Goal: Task Accomplishment & Management: Use online tool/utility

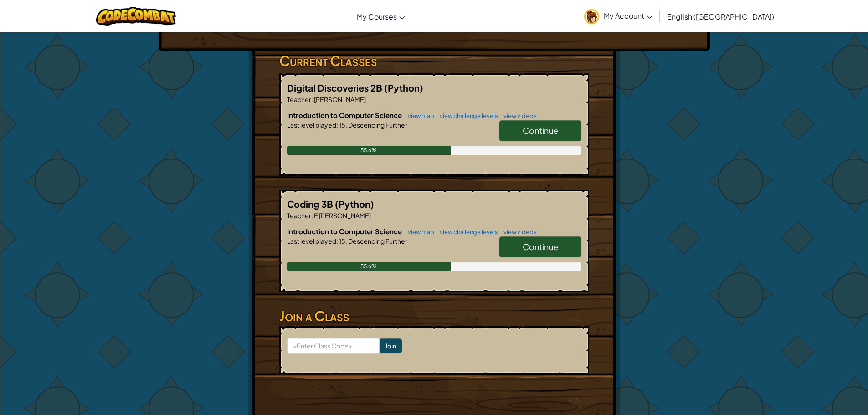
scroll to position [137, 0]
click at [529, 134] on span "Continue" at bounding box center [541, 130] width 36 height 10
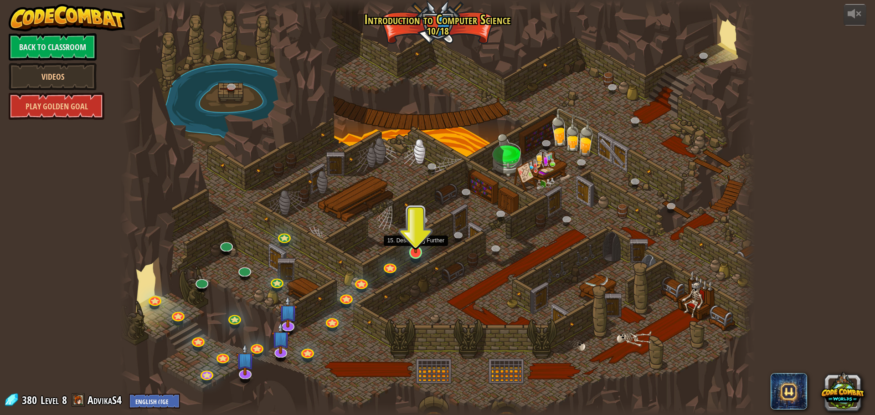
click at [410, 253] on img at bounding box center [415, 234] width 17 height 39
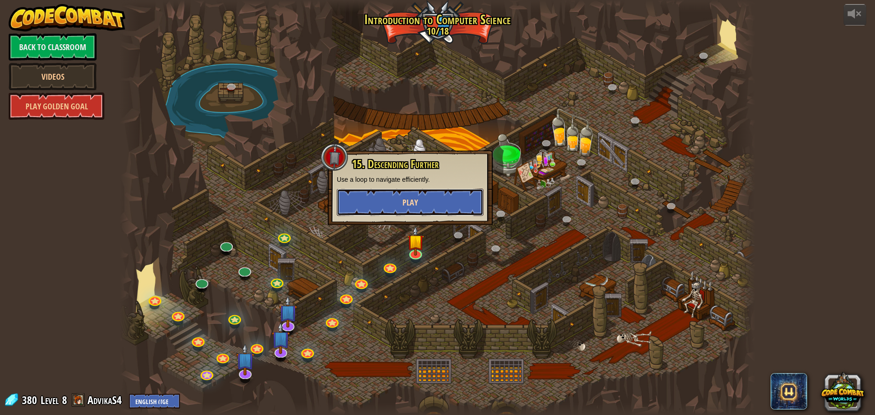
click at [461, 199] on button "Play" at bounding box center [410, 202] width 147 height 27
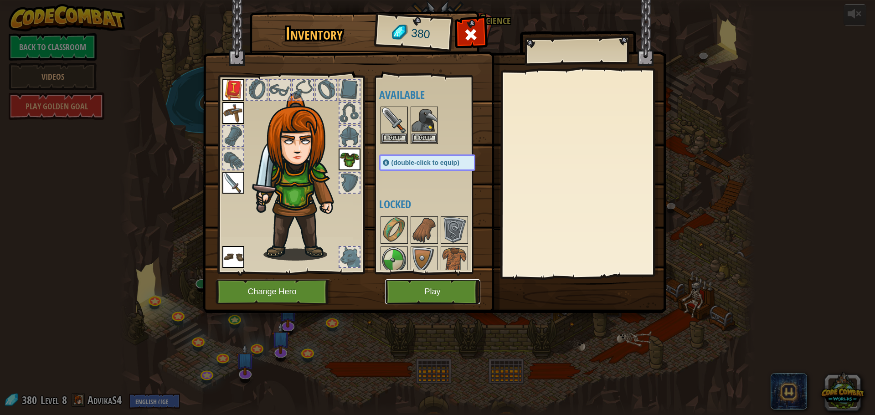
click at [463, 285] on button "Play" at bounding box center [432, 291] width 95 height 25
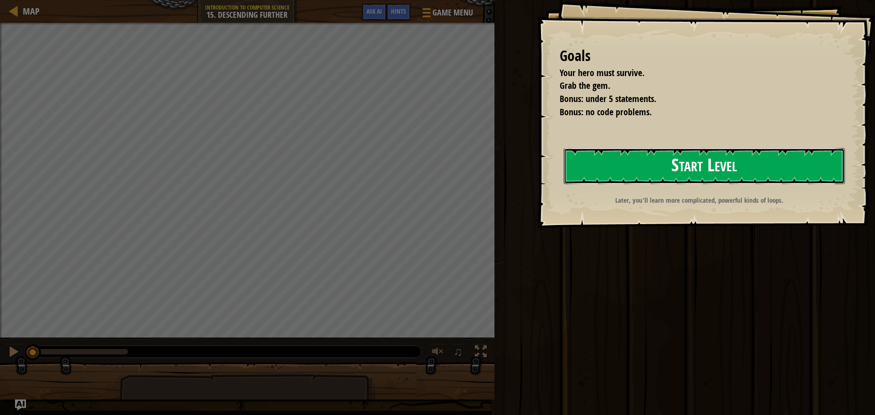
click at [662, 165] on button "Start Level" at bounding box center [704, 166] width 281 height 36
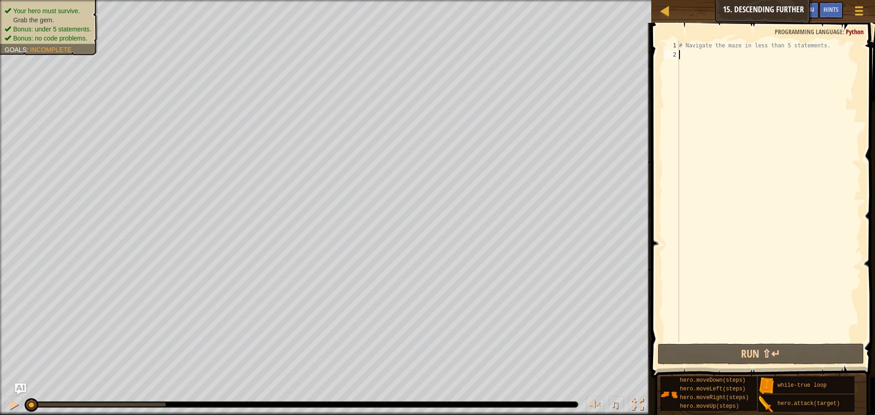
scroll to position [4, 0]
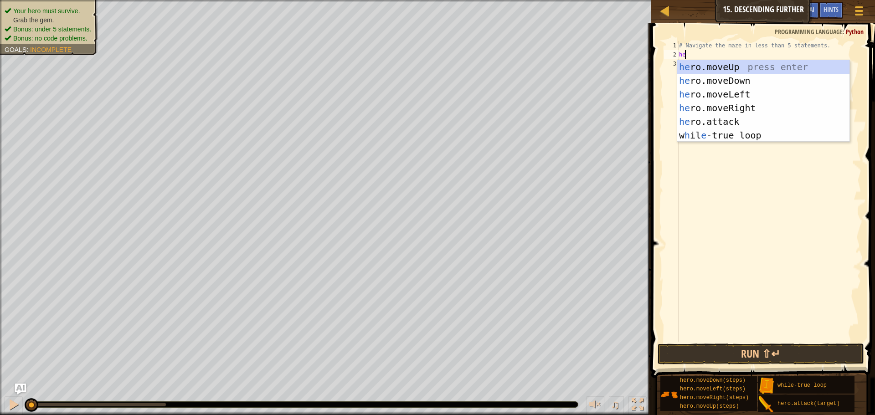
type textarea "hero"
click at [743, 96] on div "hero .moveUp press enter hero .moveDown press enter hero .moveLeft press enter …" at bounding box center [763, 114] width 172 height 109
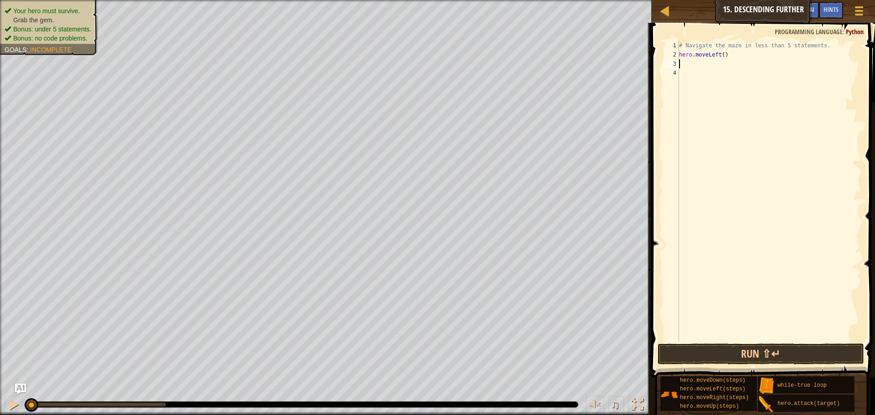
scroll to position [4, 0]
click at [799, 355] on button "Run ⇧↵" at bounding box center [761, 354] width 206 height 21
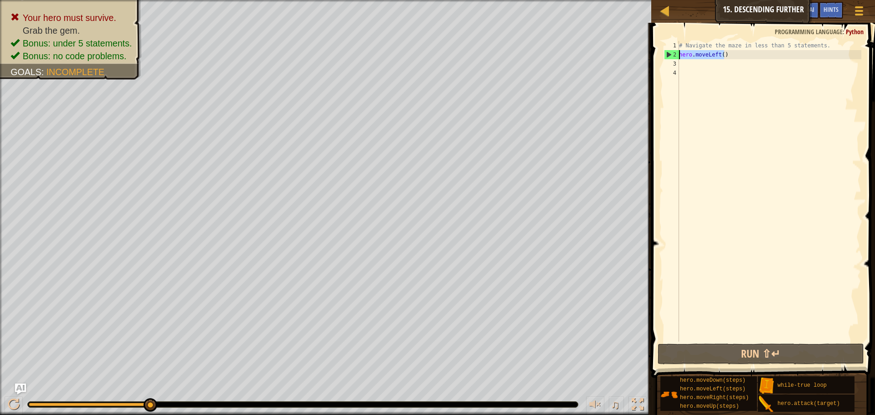
drag, startPoint x: 728, startPoint y: 56, endPoint x: 666, endPoint y: 60, distance: 62.1
click at [669, 57] on div "1 2 3 4 # Navigate the maze in less than 5 statements. hero . moveLeft ( ) הההה…" at bounding box center [761, 191] width 199 height 301
type textarea "hero.moveLeft()"
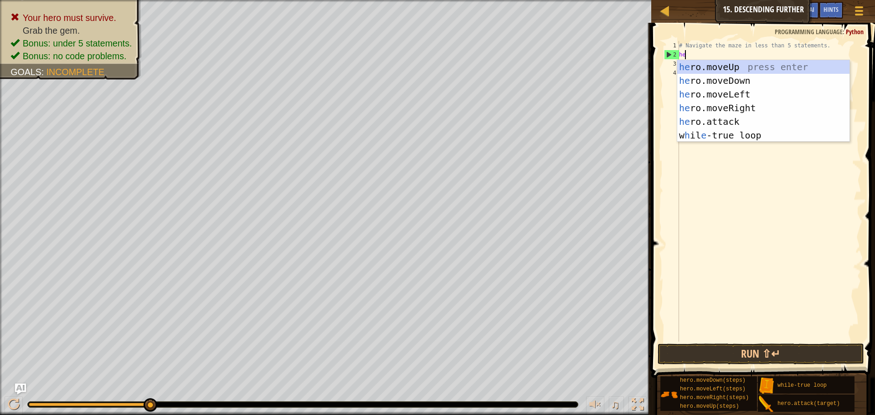
type textarea "hero"
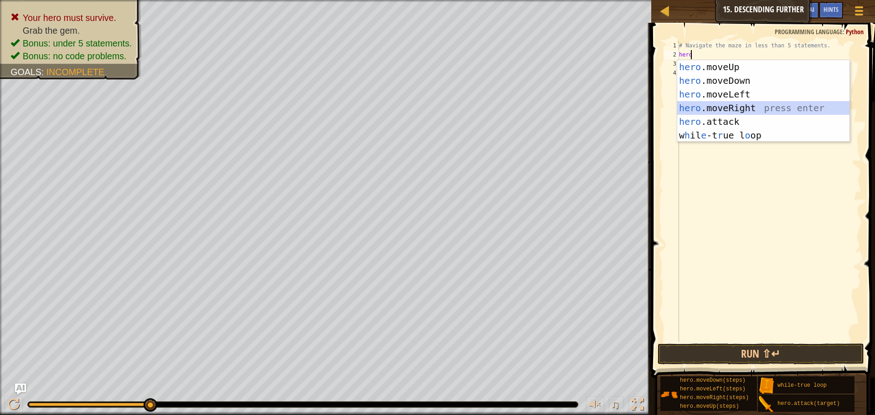
click at [740, 103] on div "hero .moveUp press enter hero .moveDown press enter hero .moveLeft press enter …" at bounding box center [763, 114] width 172 height 109
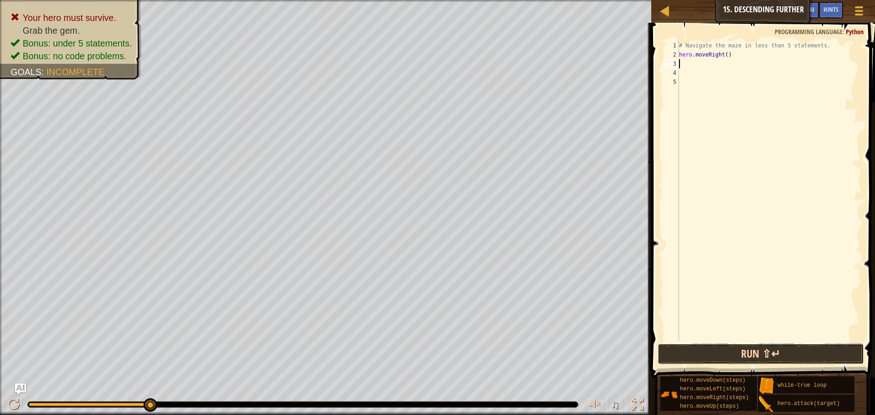
click at [818, 350] on button "Run ⇧↵" at bounding box center [761, 354] width 206 height 21
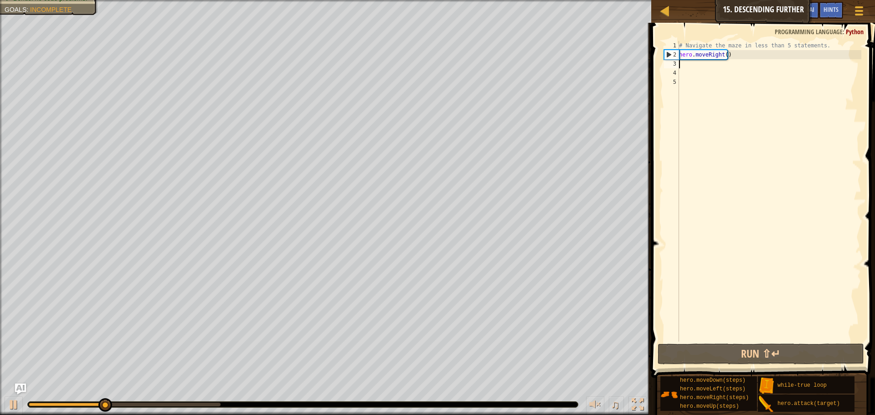
click at [724, 52] on div "# Navigate the maze in less than 5 statements. hero . moveRight ( )" at bounding box center [769, 200] width 184 height 319
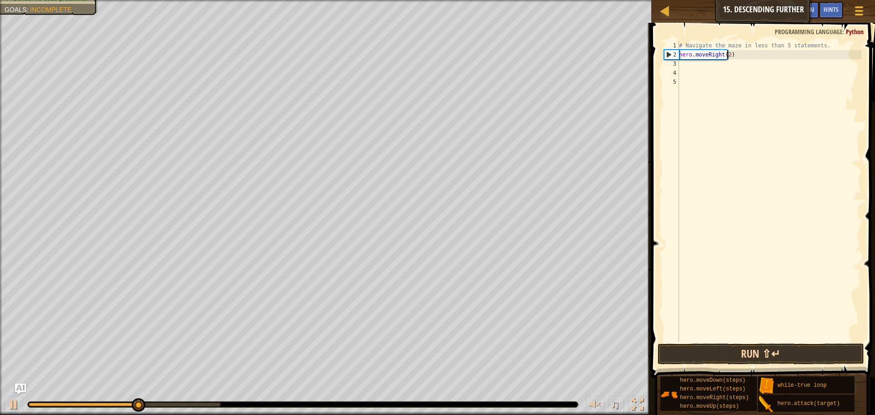
type textarea "hero.moveRight(2)"
click at [834, 359] on button "Run ⇧↵" at bounding box center [761, 354] width 206 height 21
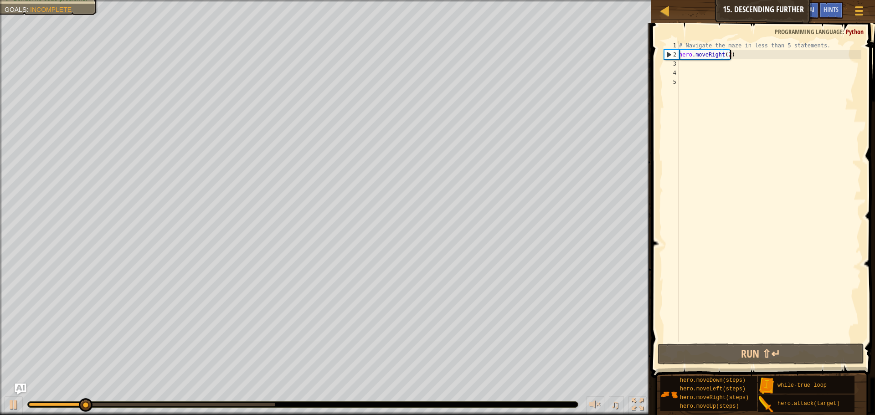
click at [739, 53] on div "# Navigate the maze in less than 5 statements. hero . moveRight ( 2 )" at bounding box center [769, 200] width 184 height 319
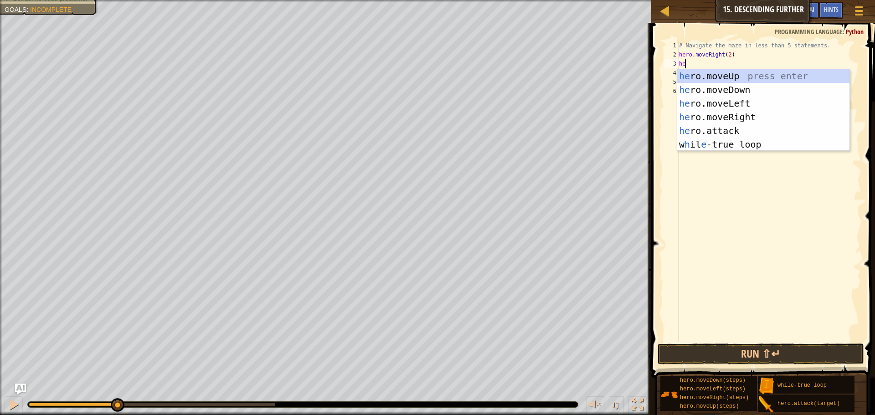
type textarea "her"
click at [777, 91] on div "her o.moveUp press enter her o.moveDown press enter her o.moveLeft press enter …" at bounding box center [763, 123] width 172 height 109
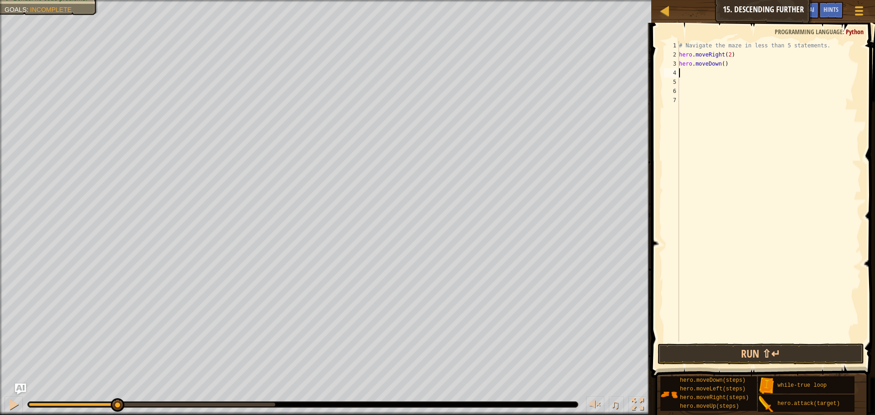
scroll to position [4, 0]
click at [816, 346] on div "1 2 3 4 5 6 7 # Navigate the maze in less than 5 statements. hero . moveRight (…" at bounding box center [762, 218] width 227 height 382
click at [825, 358] on button "Run ⇧↵" at bounding box center [761, 354] width 206 height 21
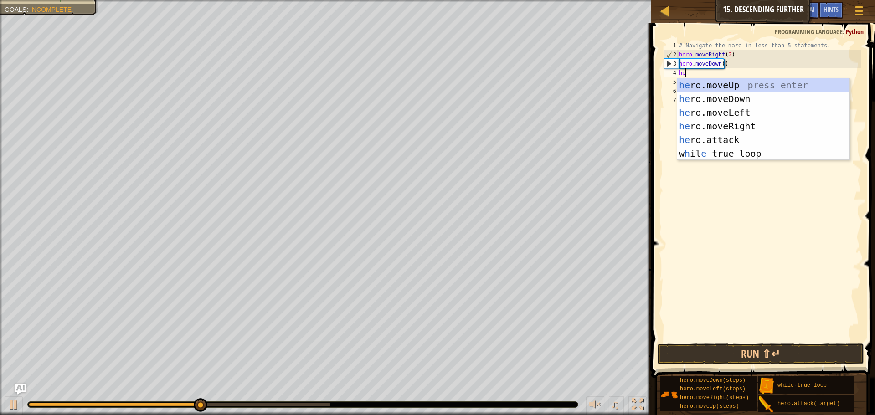
type textarea "hero"
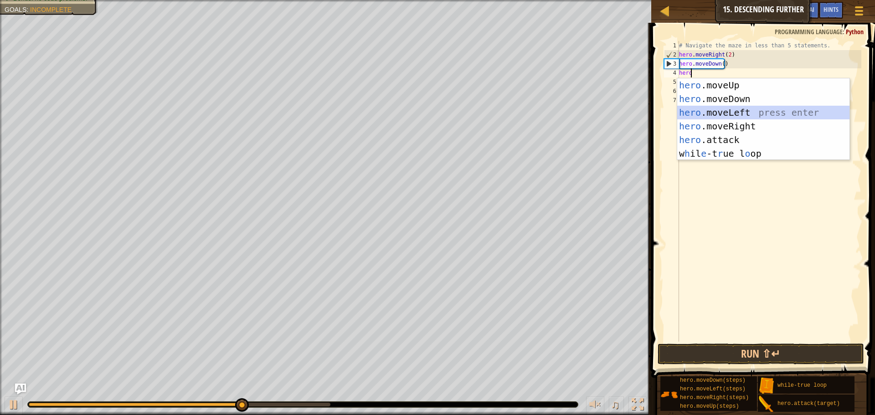
click at [743, 114] on div "hero .moveUp press enter hero .moveDown press enter hero .moveLeft press enter …" at bounding box center [763, 132] width 172 height 109
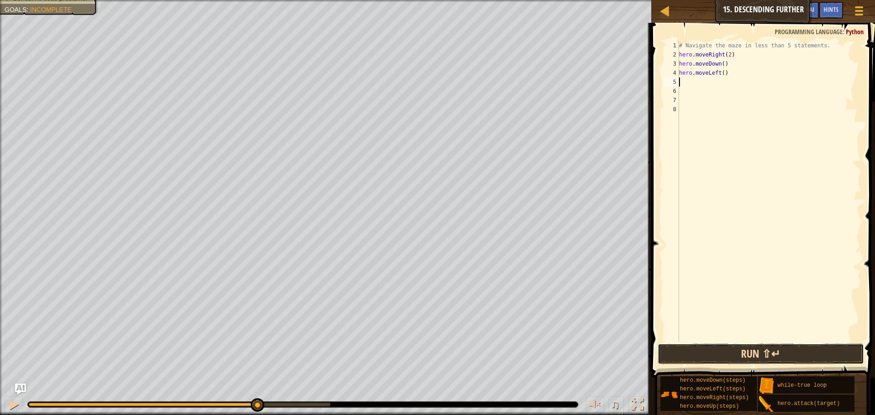
click at [811, 357] on button "Run ⇧↵" at bounding box center [761, 354] width 206 height 21
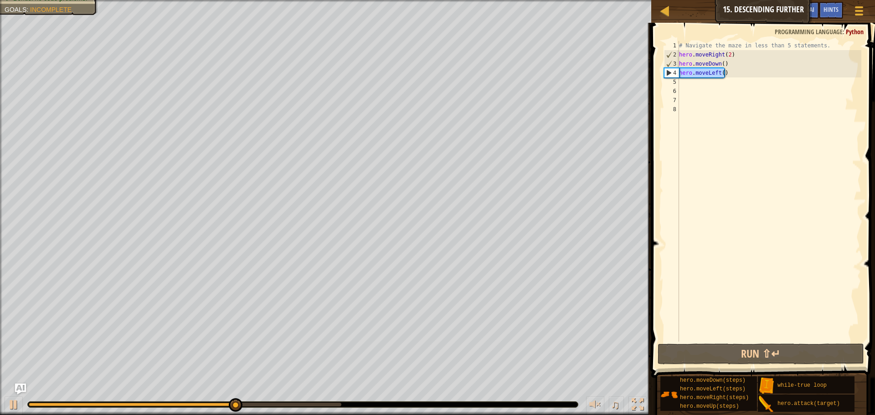
drag, startPoint x: 736, startPoint y: 75, endPoint x: 676, endPoint y: 72, distance: 59.3
click at [676, 72] on div "1 2 3 4 5 6 7 8 # Navigate the maze in less than 5 statements. hero . moveRight…" at bounding box center [761, 191] width 199 height 301
type textarea "hero.moveLeft()"
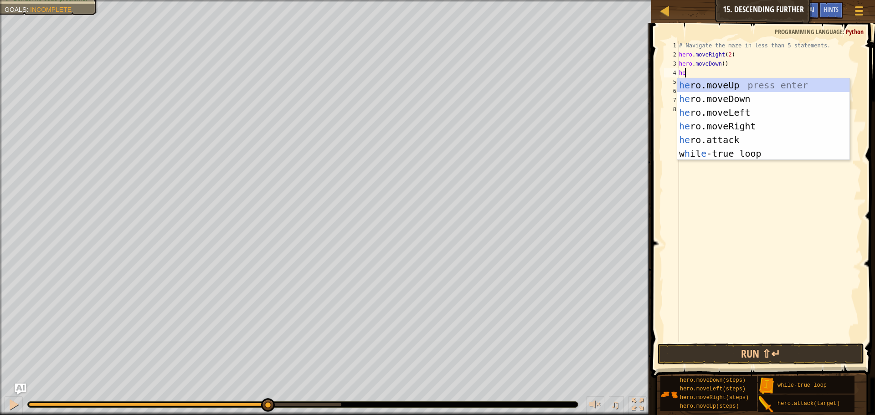
type textarea "her"
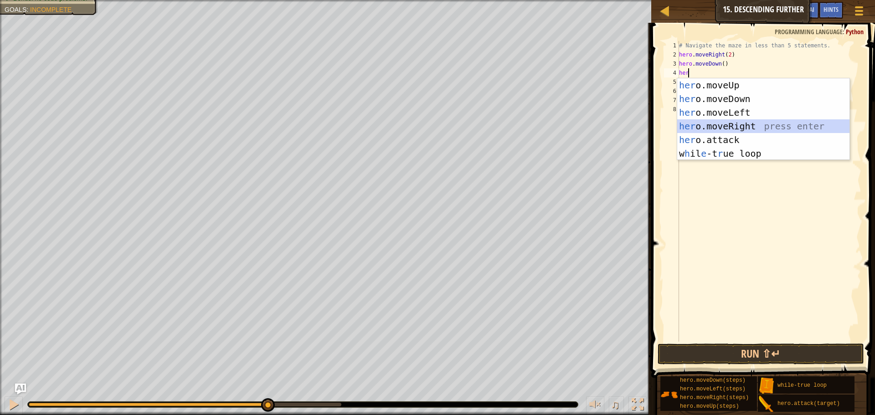
click at [773, 125] on div "her o.moveUp press enter her o.moveDown press enter her o.moveLeft press enter …" at bounding box center [763, 132] width 172 height 109
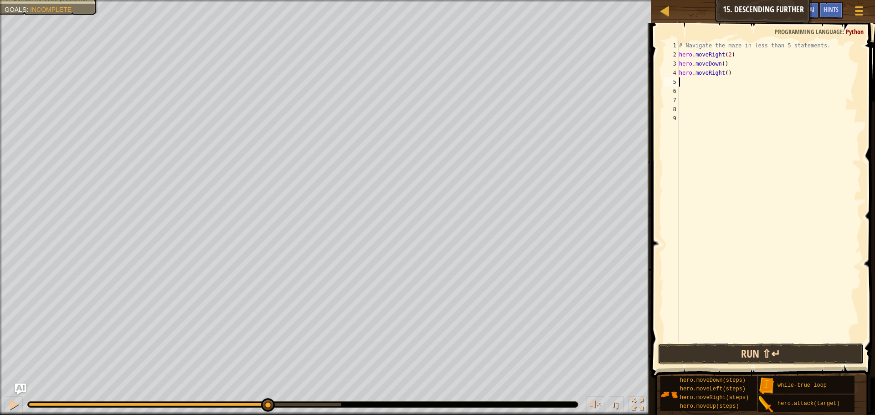
click at [811, 353] on button "Run ⇧↵" at bounding box center [761, 354] width 206 height 21
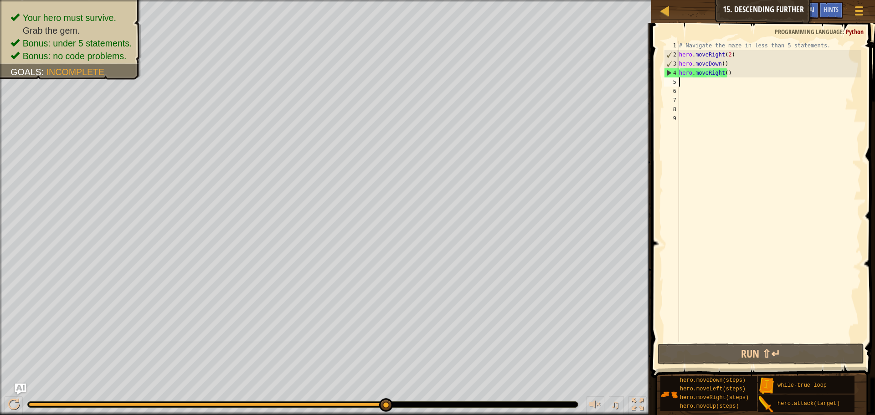
click at [723, 74] on div "# Navigate the maze in less than 5 statements. hero . moveRight ( 2 ) hero . mo…" at bounding box center [769, 200] width 184 height 319
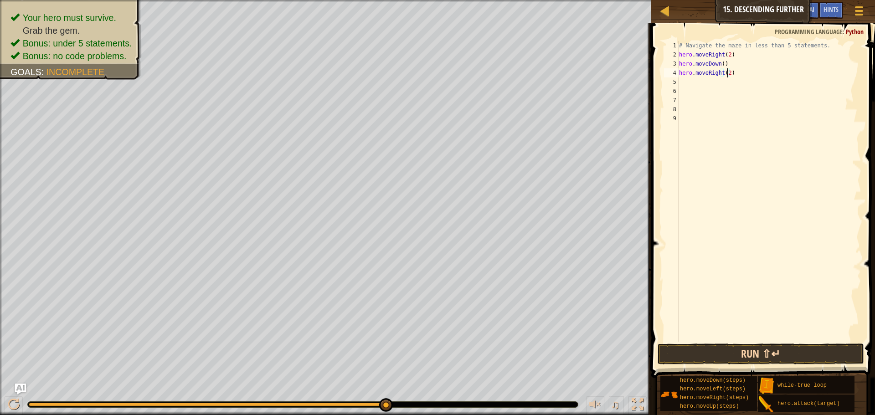
type textarea "hero.moveRight(2)"
click at [848, 350] on button "Run ⇧↵" at bounding box center [761, 354] width 206 height 21
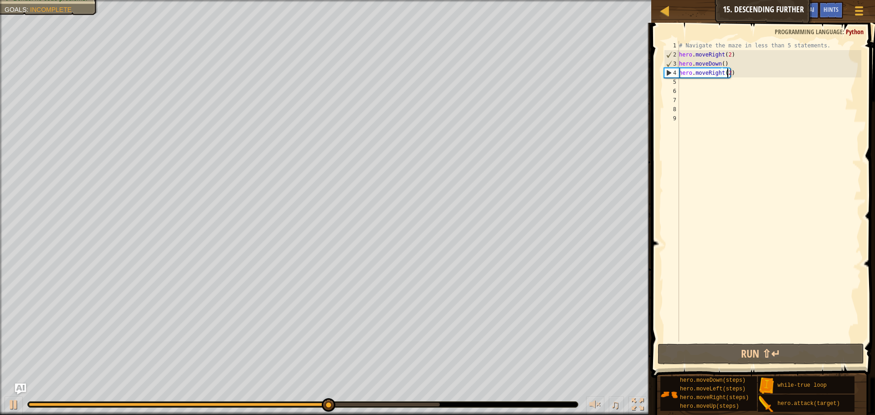
click at [702, 83] on div "# Navigate the maze in less than 5 statements. hero . moveRight ( 2 ) hero . mo…" at bounding box center [769, 200] width 184 height 319
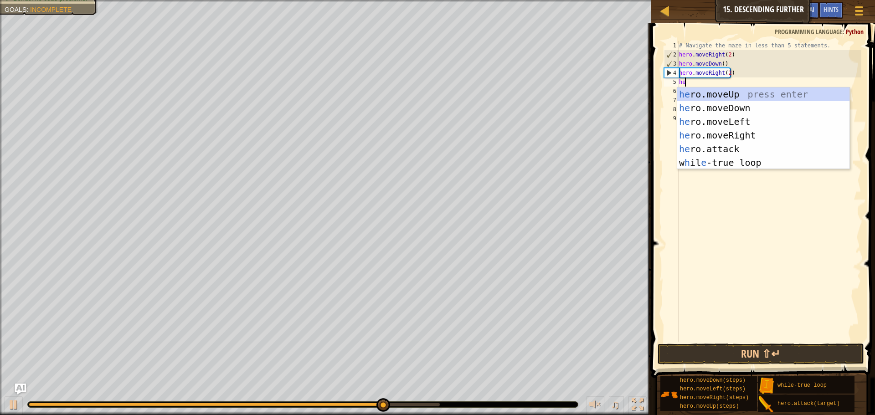
type textarea "hero"
click at [724, 104] on div "hero .moveUp press enter hero .moveDown press enter hero .moveLeft press enter …" at bounding box center [763, 142] width 172 height 109
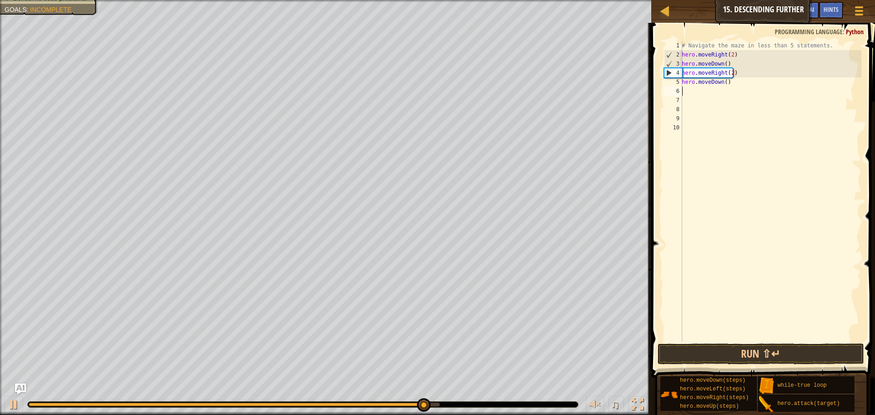
scroll to position [4, 0]
click at [802, 338] on div "# Navigate the maze in less than 5 statements. hero . moveRight ( 2 ) hero . mo…" at bounding box center [770, 200] width 181 height 319
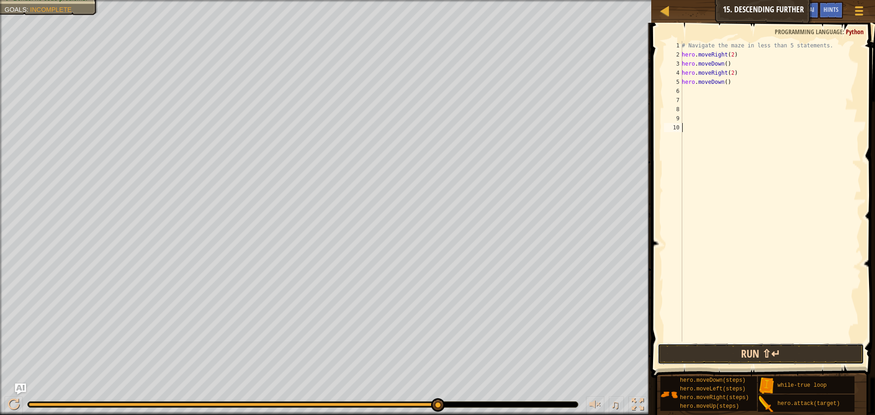
click at [805, 348] on button "Run ⇧↵" at bounding box center [761, 354] width 206 height 21
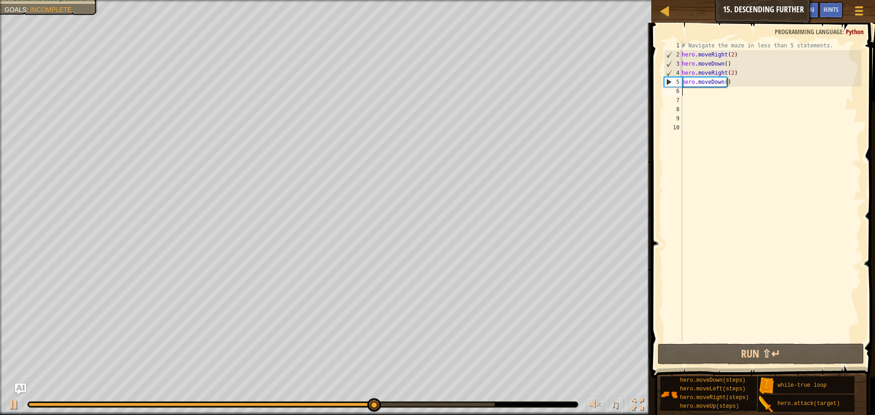
click at [709, 93] on div "# Navigate the maze in less than 5 statements. hero . moveRight ( 2 ) hero . mo…" at bounding box center [770, 200] width 181 height 319
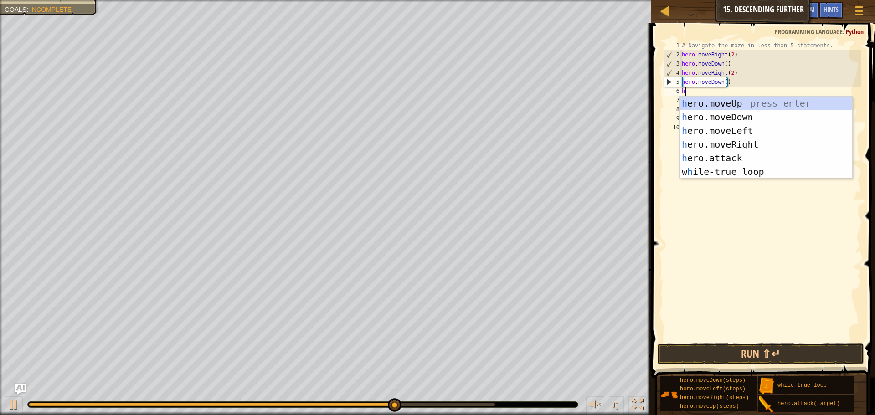
type textarea "hero"
click at [752, 147] on div "hero .moveUp press enter hero .moveDown press enter hero .moveLeft press enter …" at bounding box center [766, 151] width 172 height 109
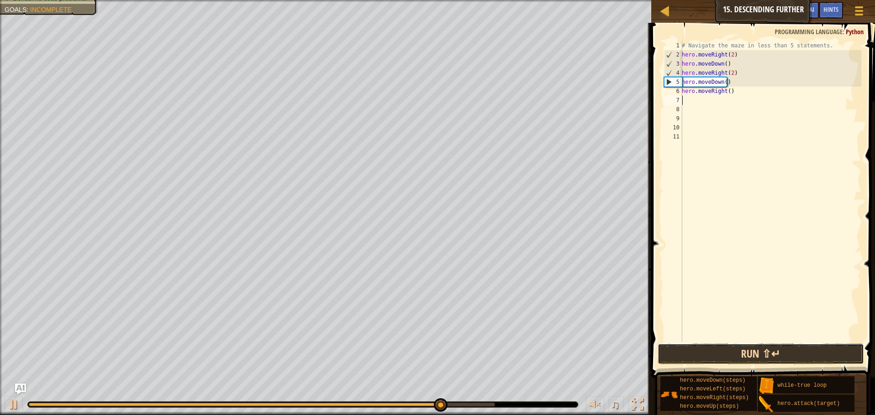
click at [773, 350] on button "Run ⇧↵" at bounding box center [761, 354] width 206 height 21
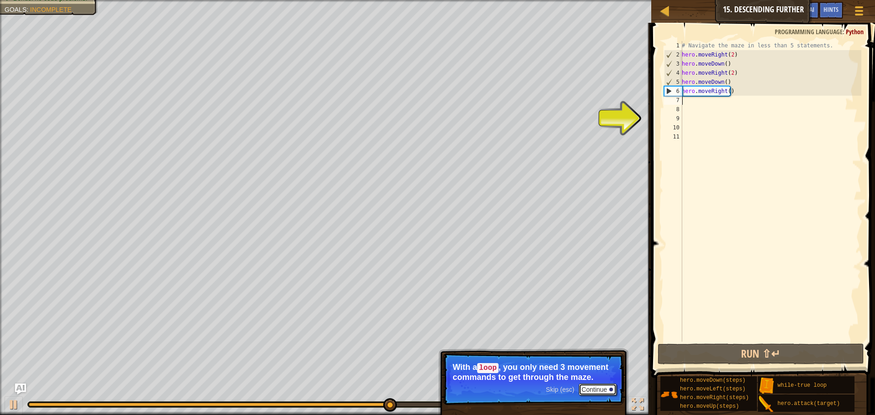
click at [603, 392] on button "Continue" at bounding box center [598, 390] width 38 height 12
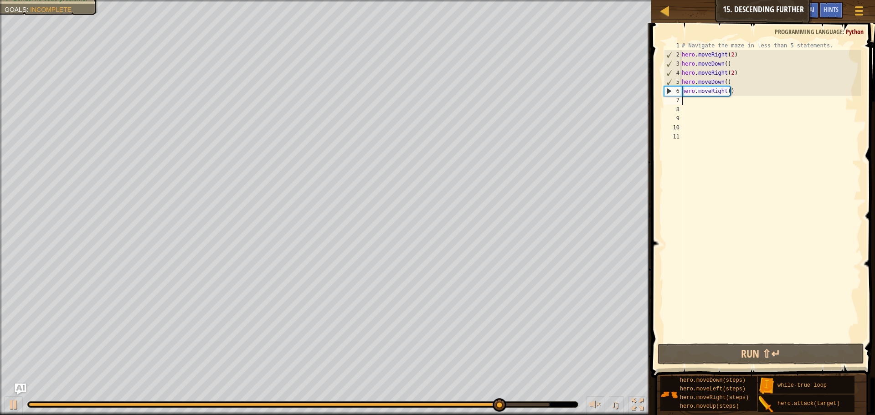
click at [732, 62] on div "# Navigate the maze in less than 5 statements. hero . moveRight ( 2 ) hero . mo…" at bounding box center [770, 200] width 181 height 319
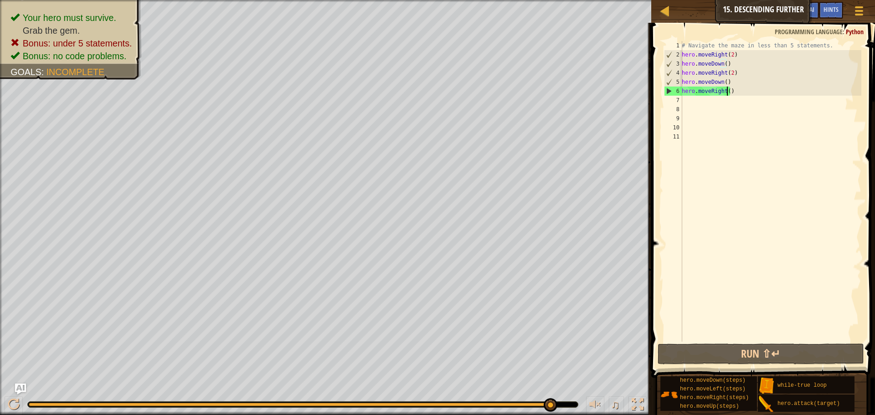
click at [727, 93] on div "# Navigate the maze in less than 5 statements. hero . moveRight ( 2 ) hero . mo…" at bounding box center [770, 200] width 181 height 319
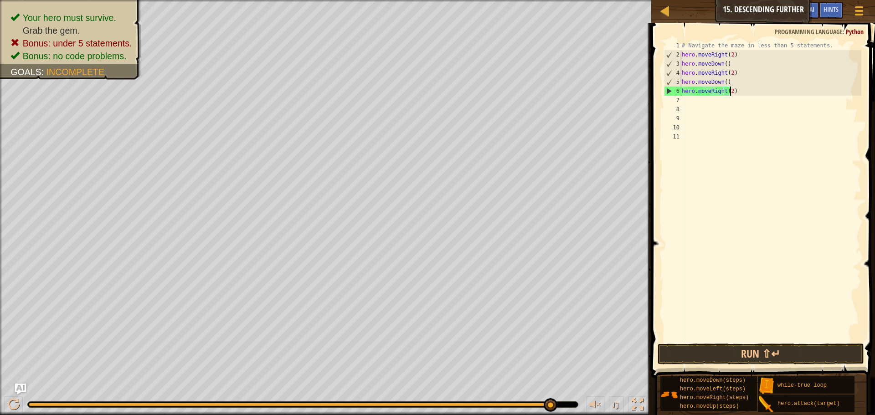
scroll to position [4, 4]
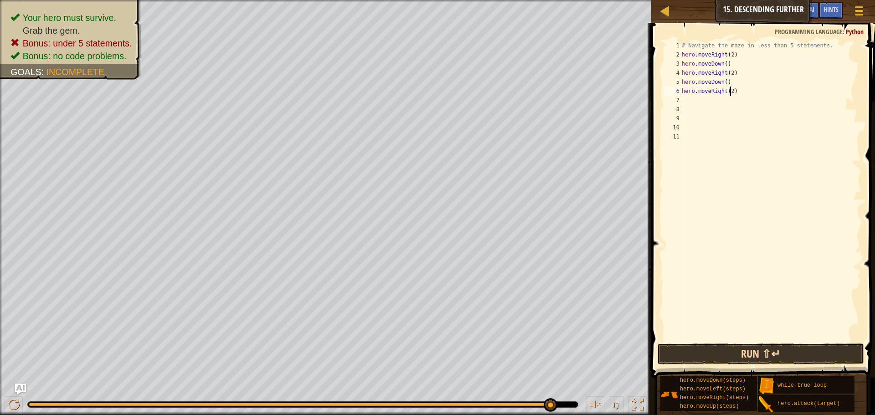
type textarea "hero.moveRight(2)"
click at [822, 353] on button "Run ⇧↵" at bounding box center [761, 354] width 206 height 21
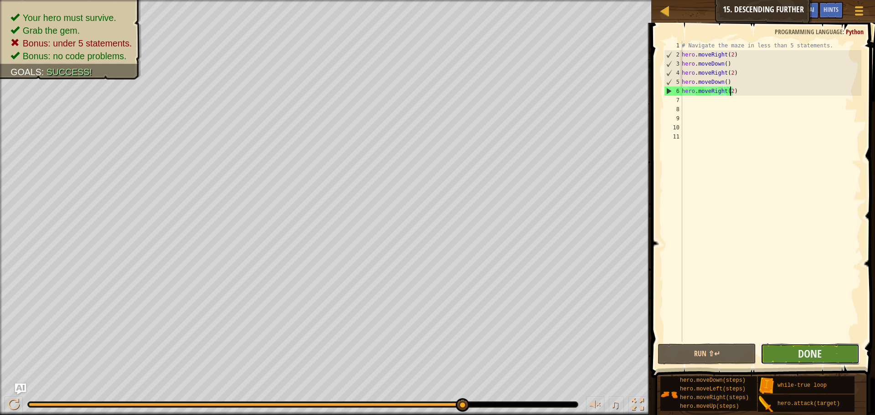
click at [824, 351] on button "Done" at bounding box center [810, 354] width 98 height 21
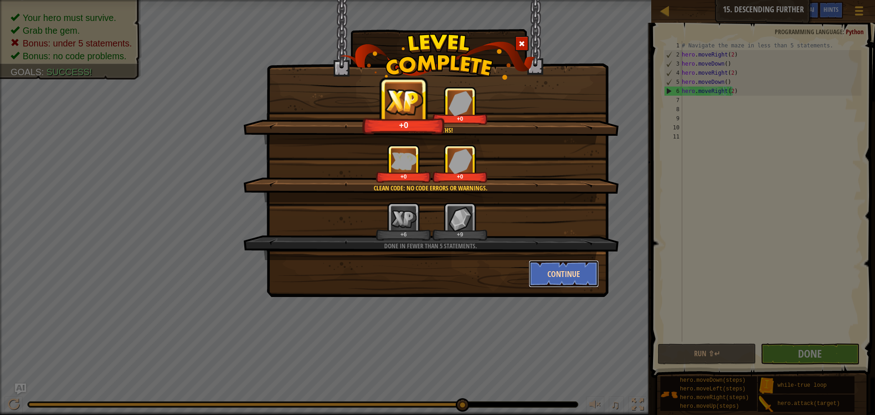
click at [575, 268] on button "Continue" at bounding box center [564, 273] width 71 height 27
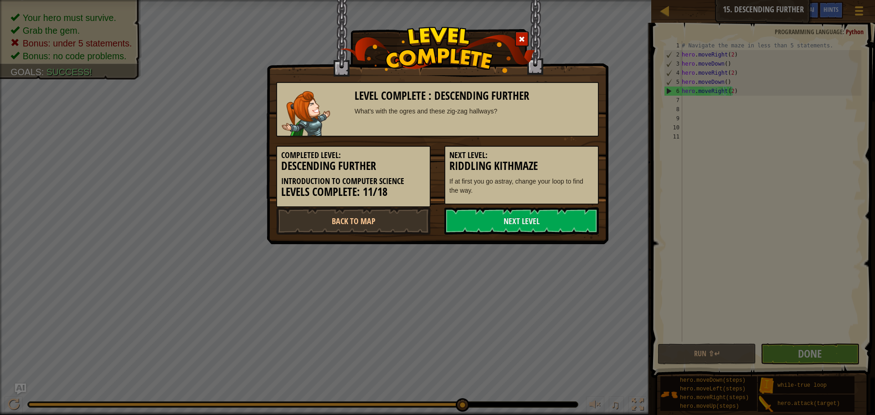
click at [580, 273] on div "Level Complete : Descending Further What's with the ogres and these zig-zag hal…" at bounding box center [437, 207] width 875 height 415
click at [573, 221] on link "Next Level" at bounding box center [521, 220] width 155 height 27
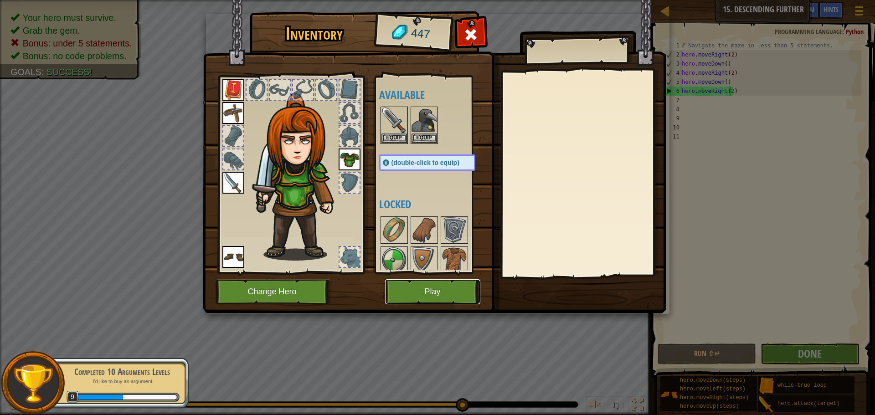
click at [423, 295] on button "Play" at bounding box center [432, 291] width 95 height 25
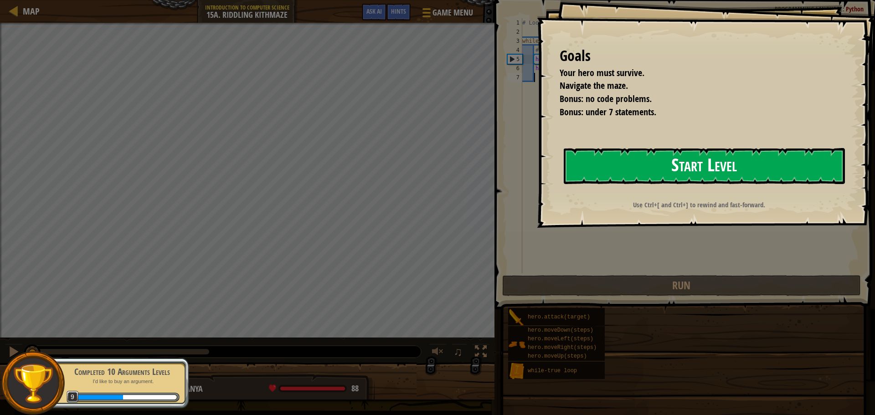
click at [632, 171] on button "Start Level" at bounding box center [704, 166] width 281 height 36
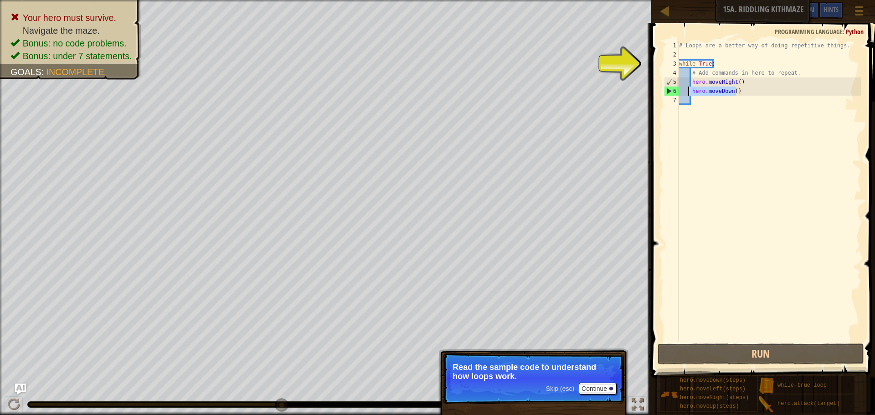
drag, startPoint x: 750, startPoint y: 90, endPoint x: 689, endPoint y: 91, distance: 61.1
click at [689, 91] on div "# Loops are a better way of doing repetitive things. while True : # Add command…" at bounding box center [769, 200] width 184 height 319
type textarea "hero.moveDown()"
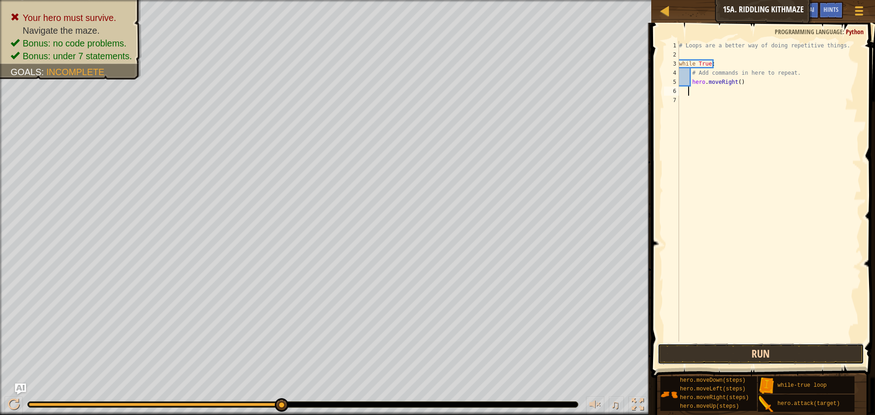
click at [776, 352] on button "Run" at bounding box center [761, 354] width 206 height 21
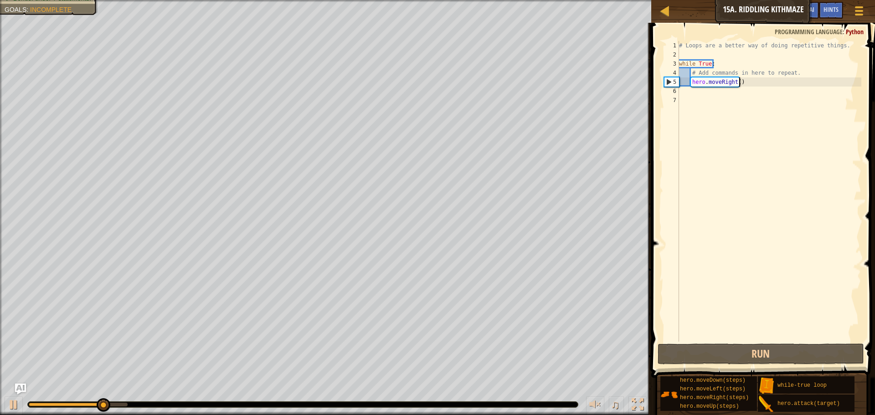
click at [750, 82] on div "# Loops are a better way of doing repetitive things. while True : # Add command…" at bounding box center [769, 200] width 184 height 319
type textarea "hero.moveRight()"
